Goal: Transaction & Acquisition: Purchase product/service

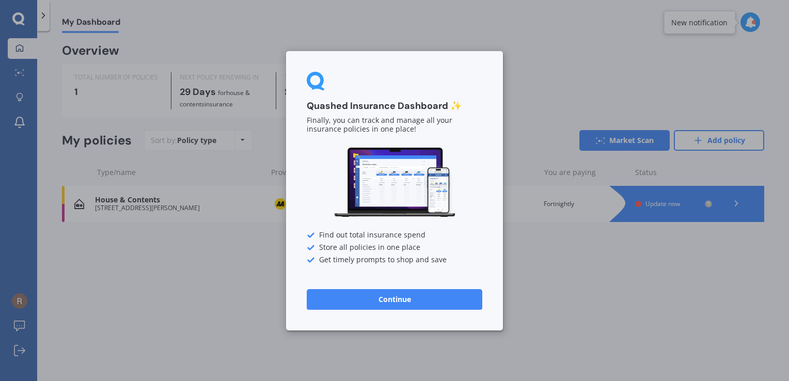
click at [386, 300] on button "Continue" at bounding box center [395, 299] width 176 height 21
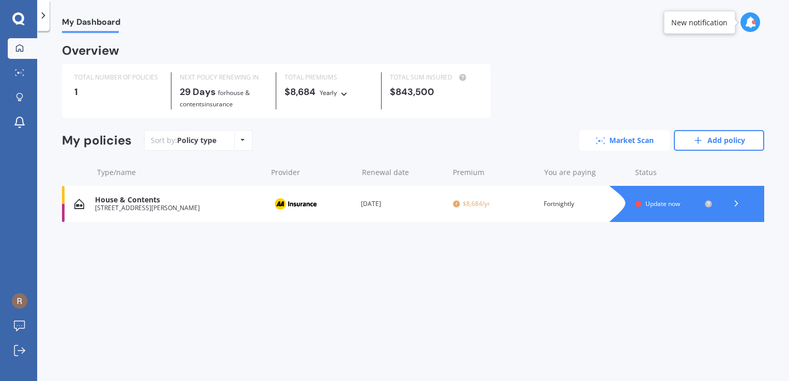
click at [614, 137] on link "Market Scan" at bounding box center [624, 140] width 90 height 21
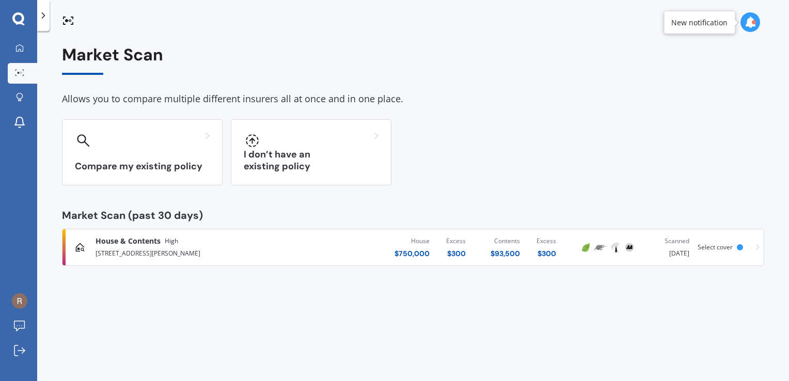
click at [671, 251] on div "Scanned [DATE]" at bounding box center [667, 247] width 44 height 23
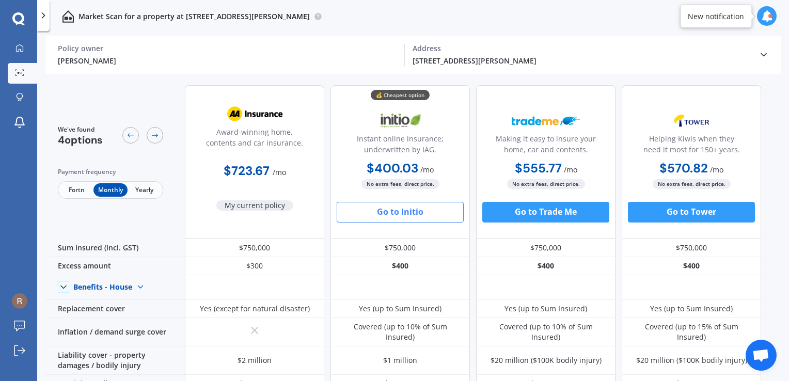
click at [72, 191] on span "Fortn" at bounding box center [77, 189] width 34 height 13
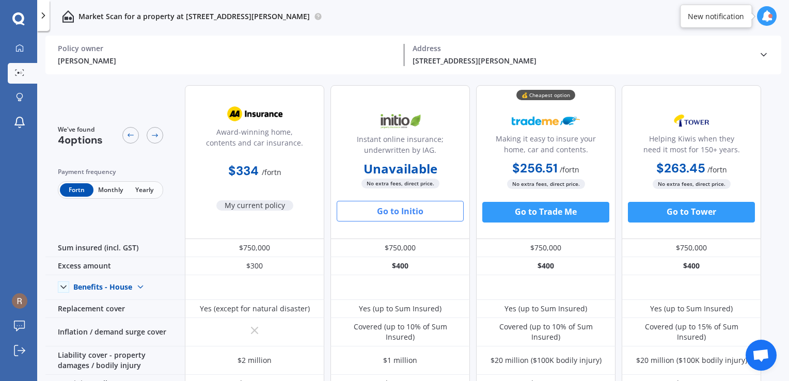
click at [420, 210] on button "Go to Initio" at bounding box center [400, 211] width 127 height 21
